Goal: Register for event/course

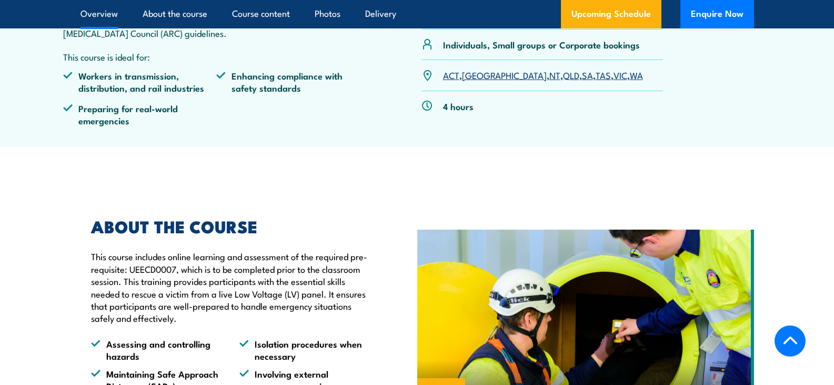
scroll to position [421, 0]
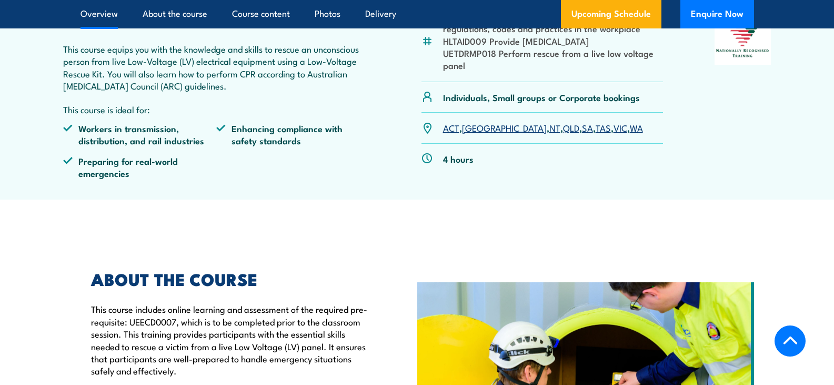
click at [630, 127] on link "WA" at bounding box center [636, 127] width 13 height 13
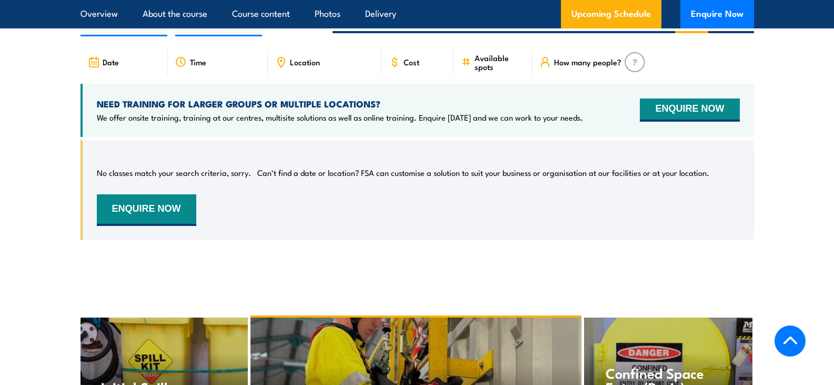
scroll to position [1578, 0]
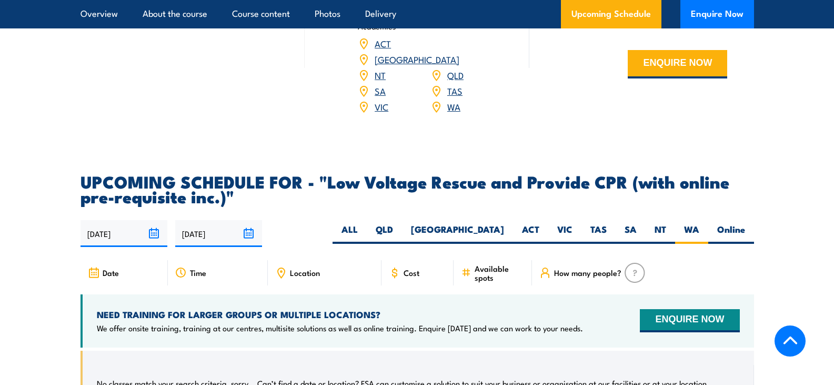
click at [305, 268] on span "Location" at bounding box center [305, 272] width 30 height 9
click at [279, 267] on icon at bounding box center [281, 273] width 12 height 12
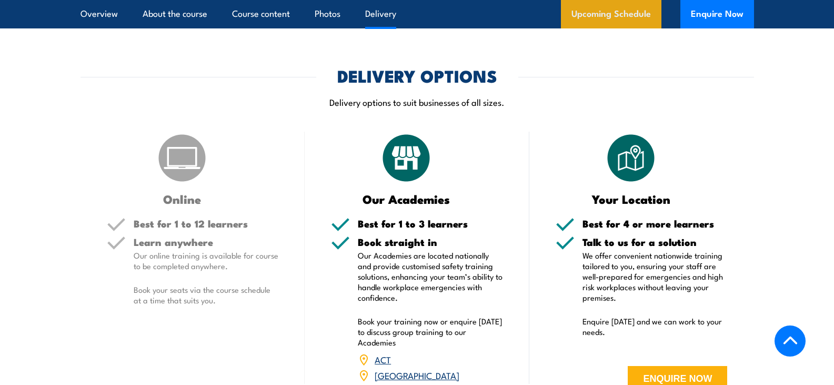
click at [634, 3] on link "Upcoming Schedule" at bounding box center [611, 14] width 101 height 28
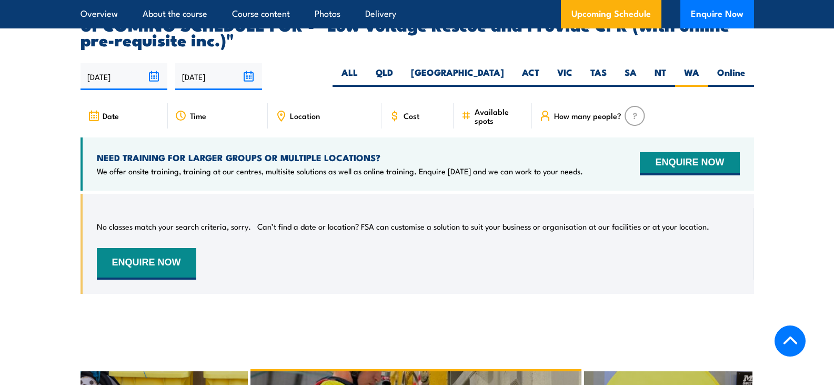
scroll to position [1736, 0]
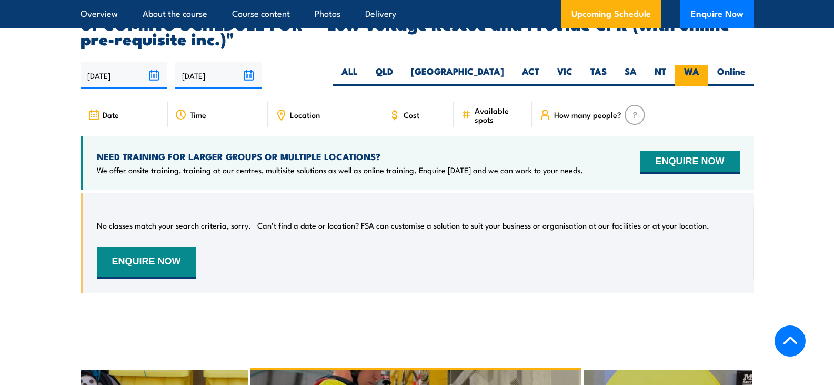
click at [685, 65] on label "WA" at bounding box center [691, 75] width 33 height 21
click at [700, 65] on input "WA" at bounding box center [703, 68] width 7 height 7
